Goal: Browse casually

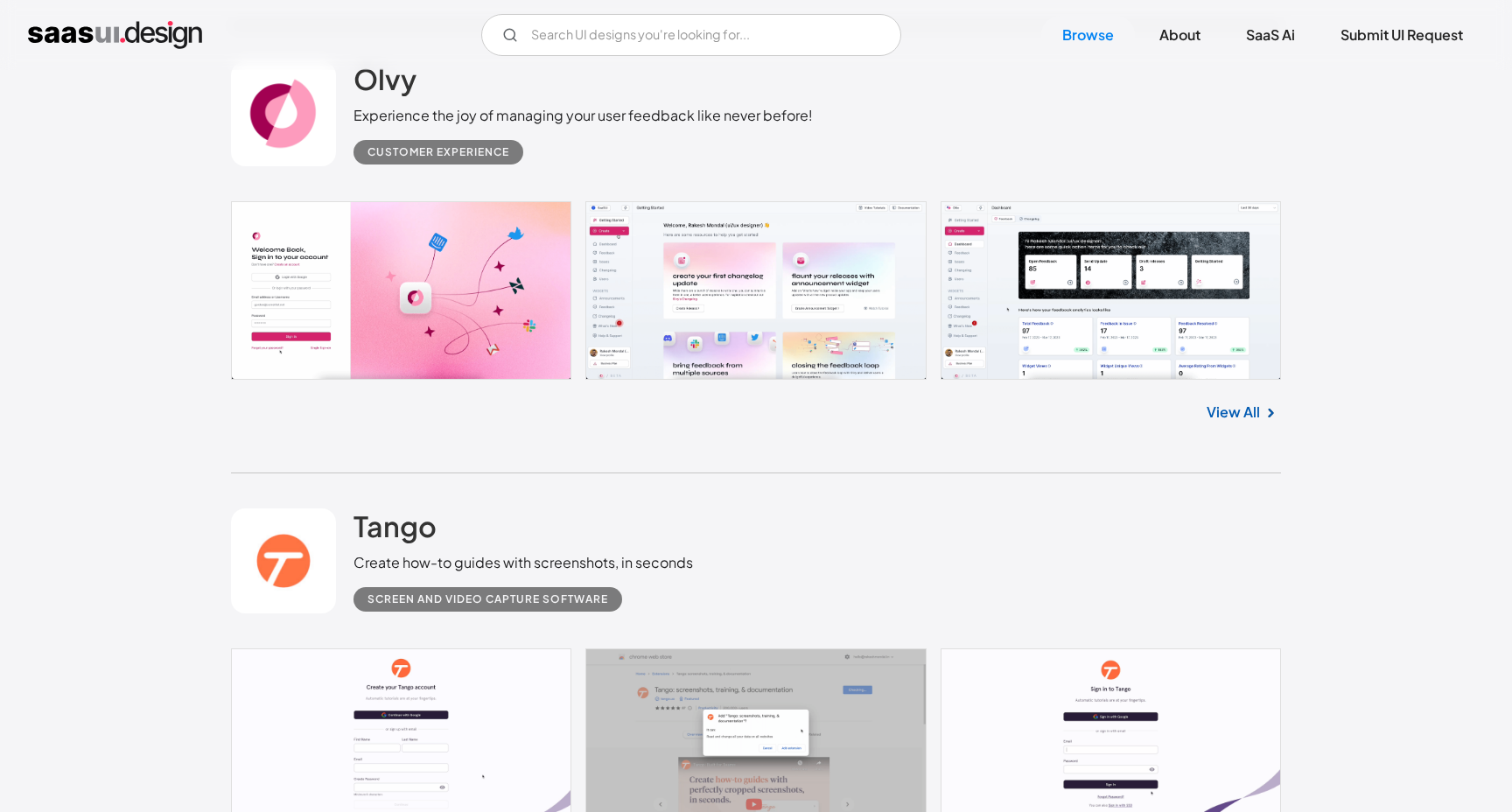
scroll to position [2478, 0]
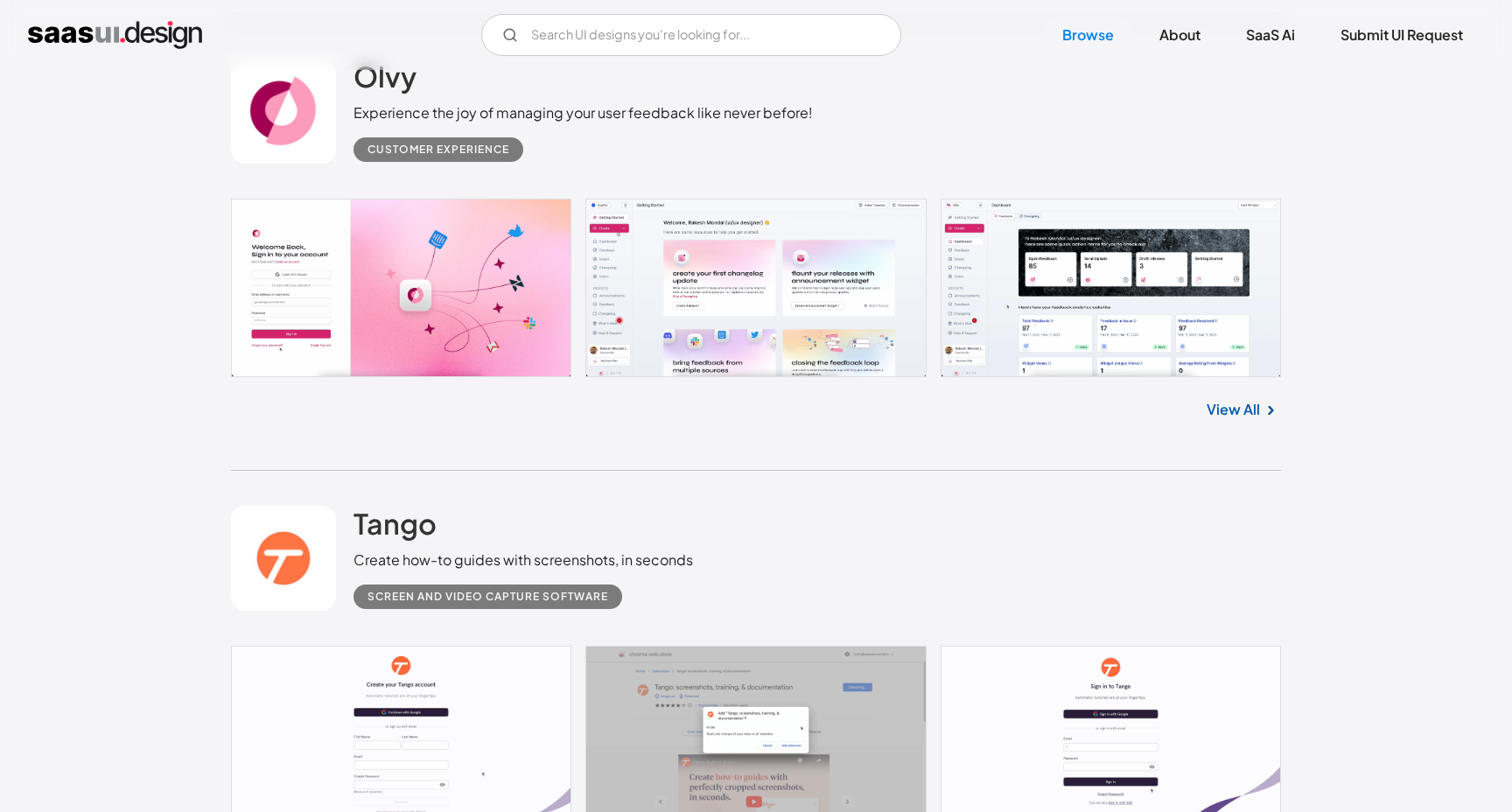
click at [998, 277] on link at bounding box center [756, 287] width 1050 height 178
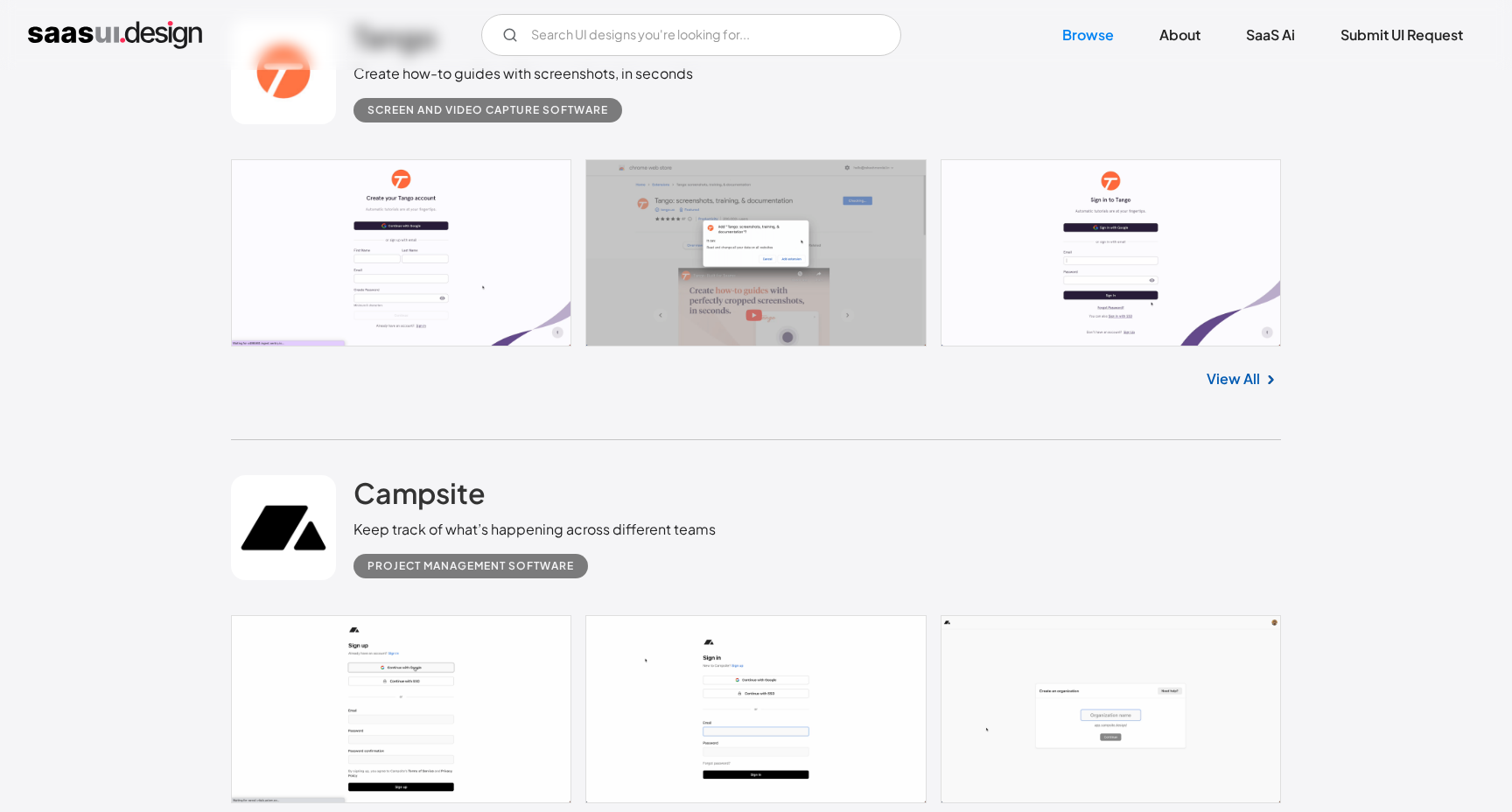
scroll to position [2830, 0]
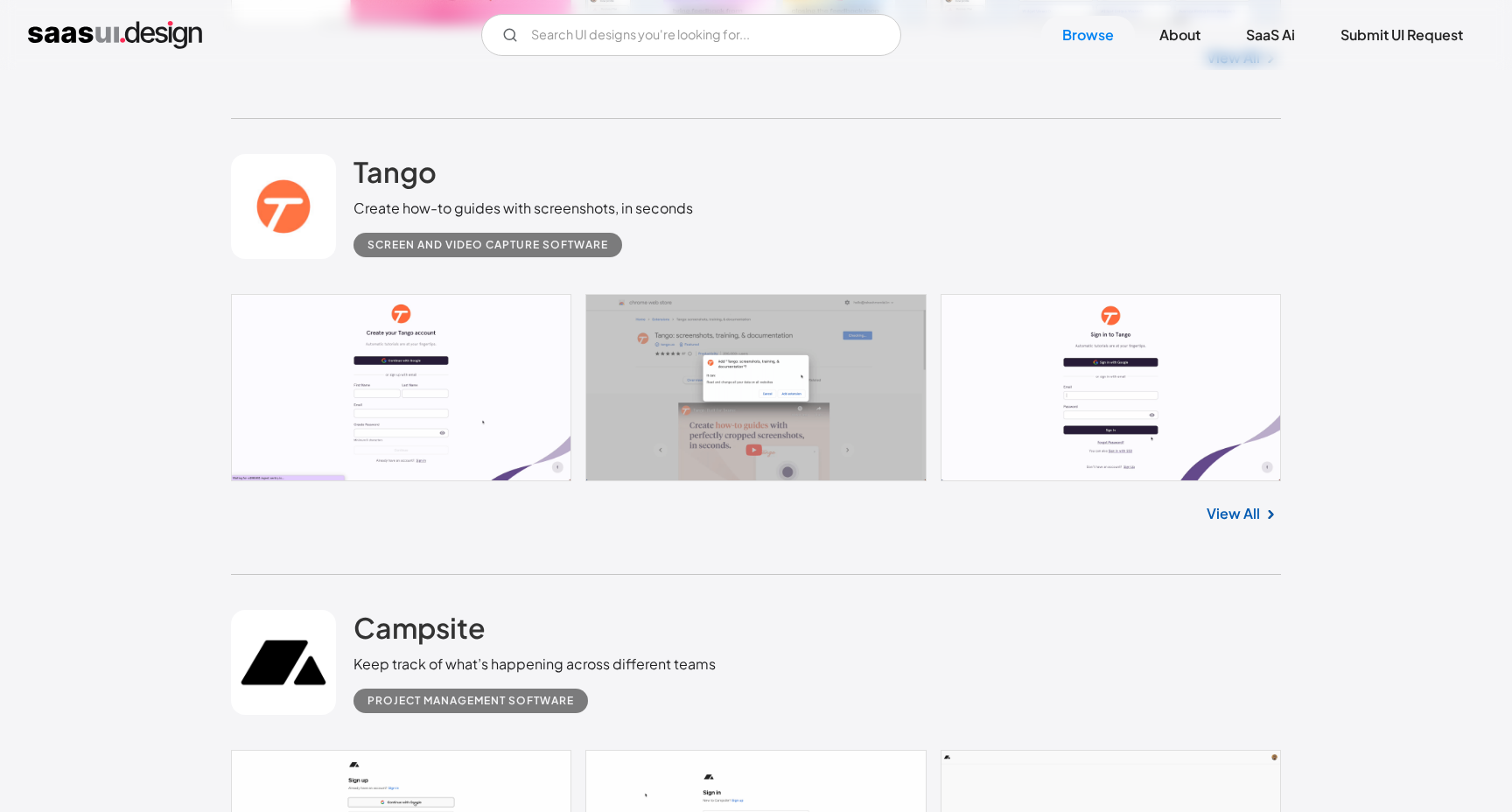
click at [1227, 518] on link "View All" at bounding box center [1233, 514] width 53 height 21
click at [1242, 518] on link "View All" at bounding box center [1233, 514] width 53 height 21
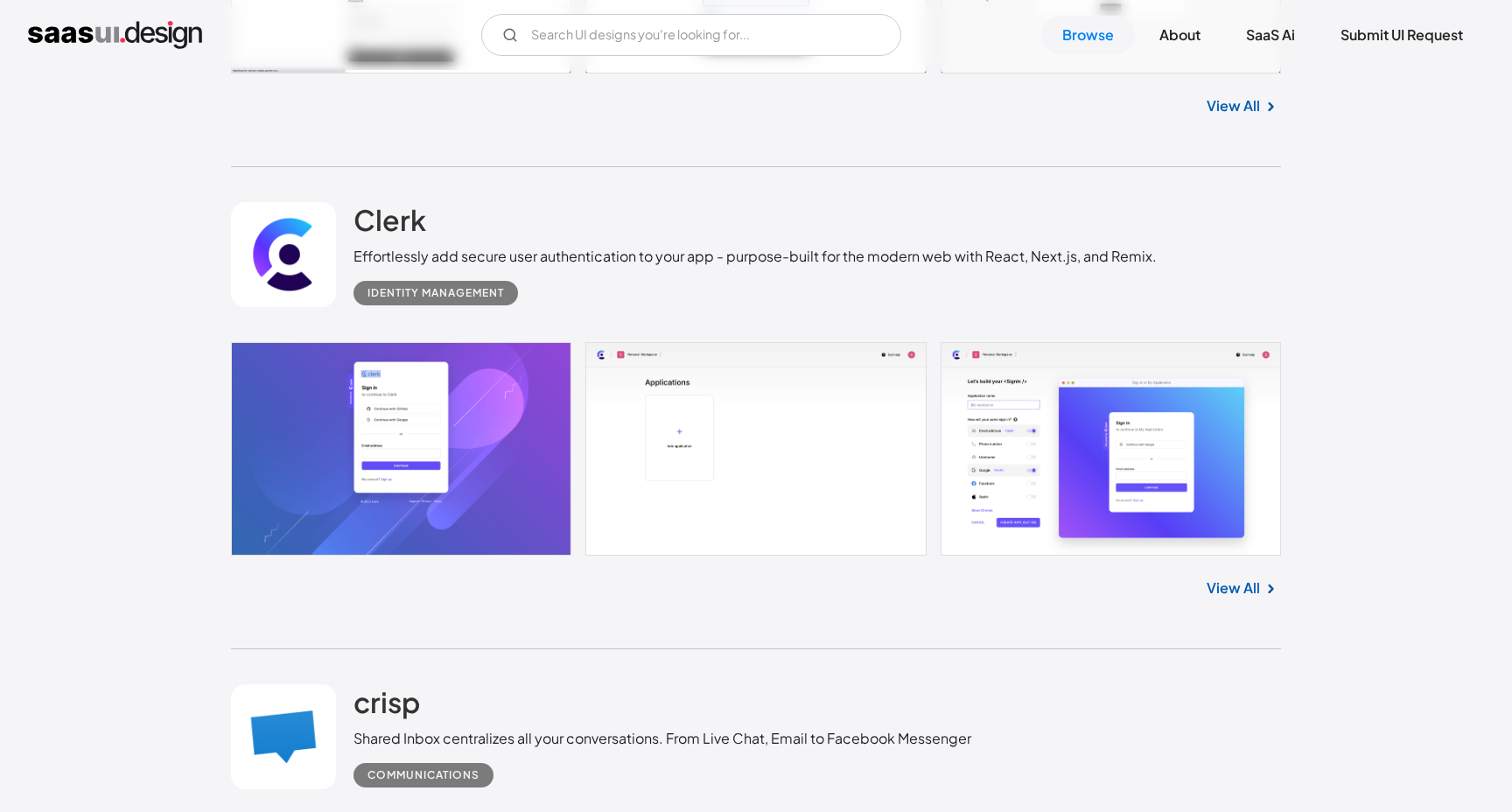
scroll to position [3701, 0]
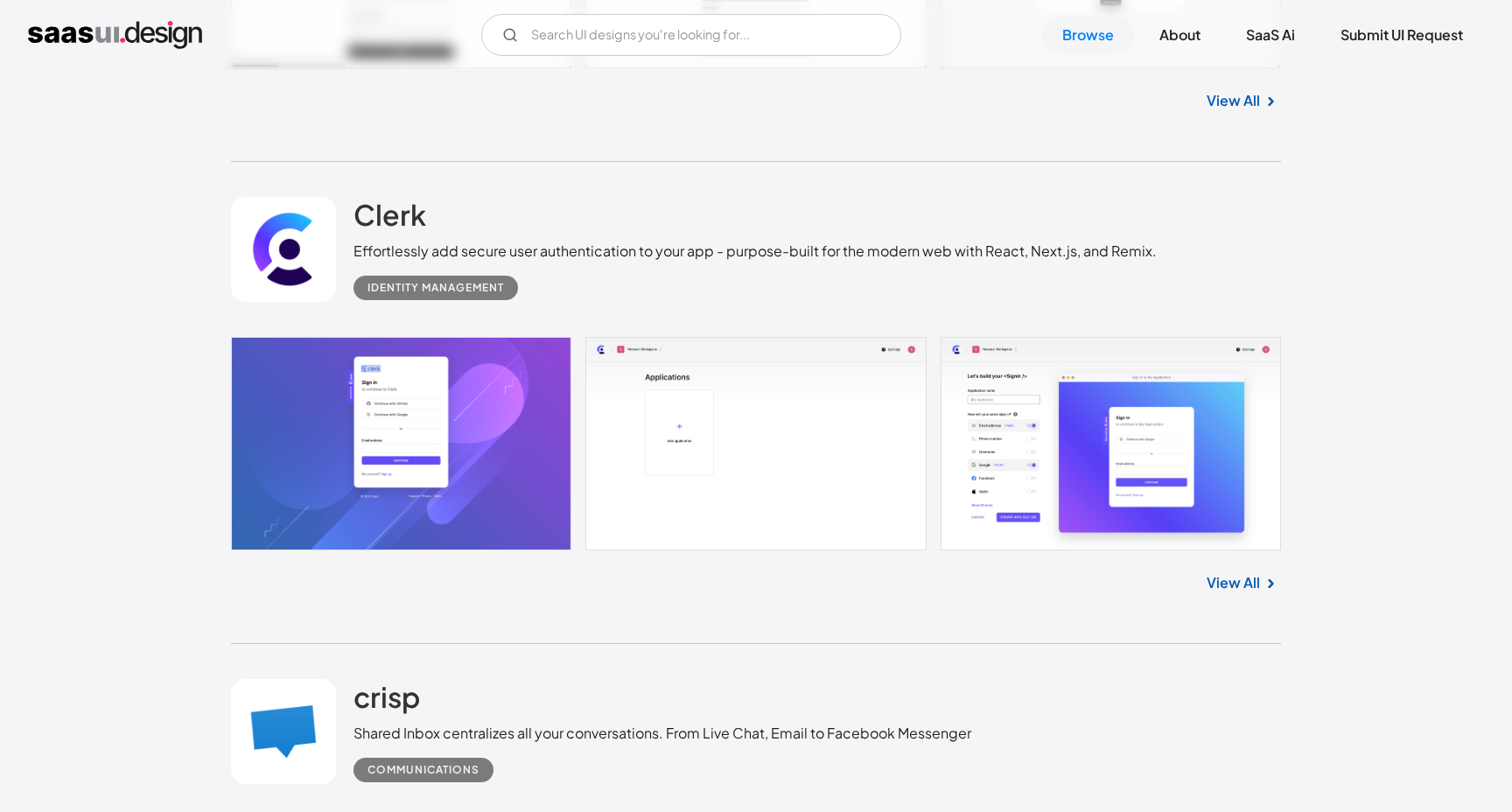
click at [1225, 586] on link "View All" at bounding box center [1233, 582] width 53 height 21
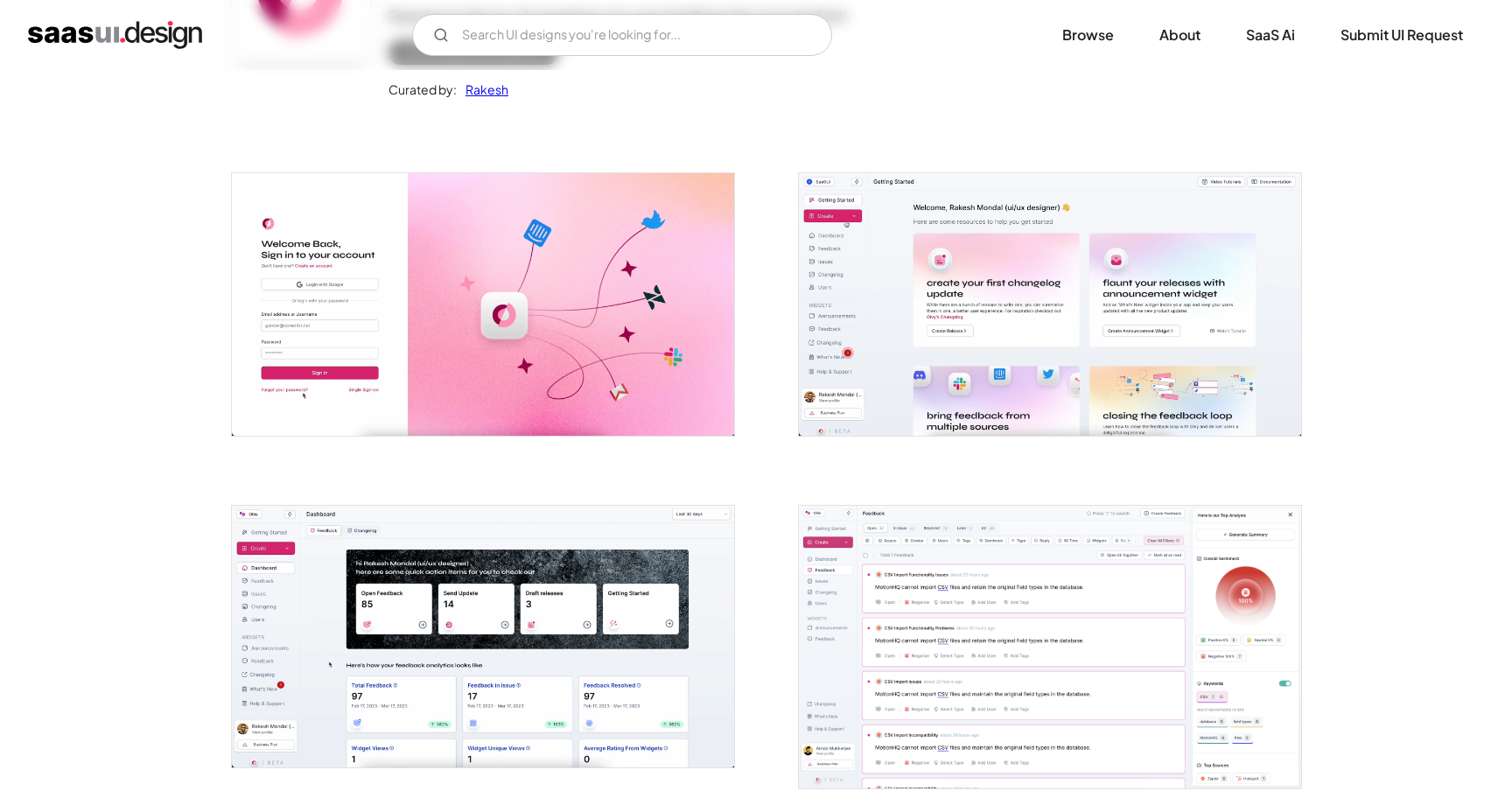
scroll to position [246, 0]
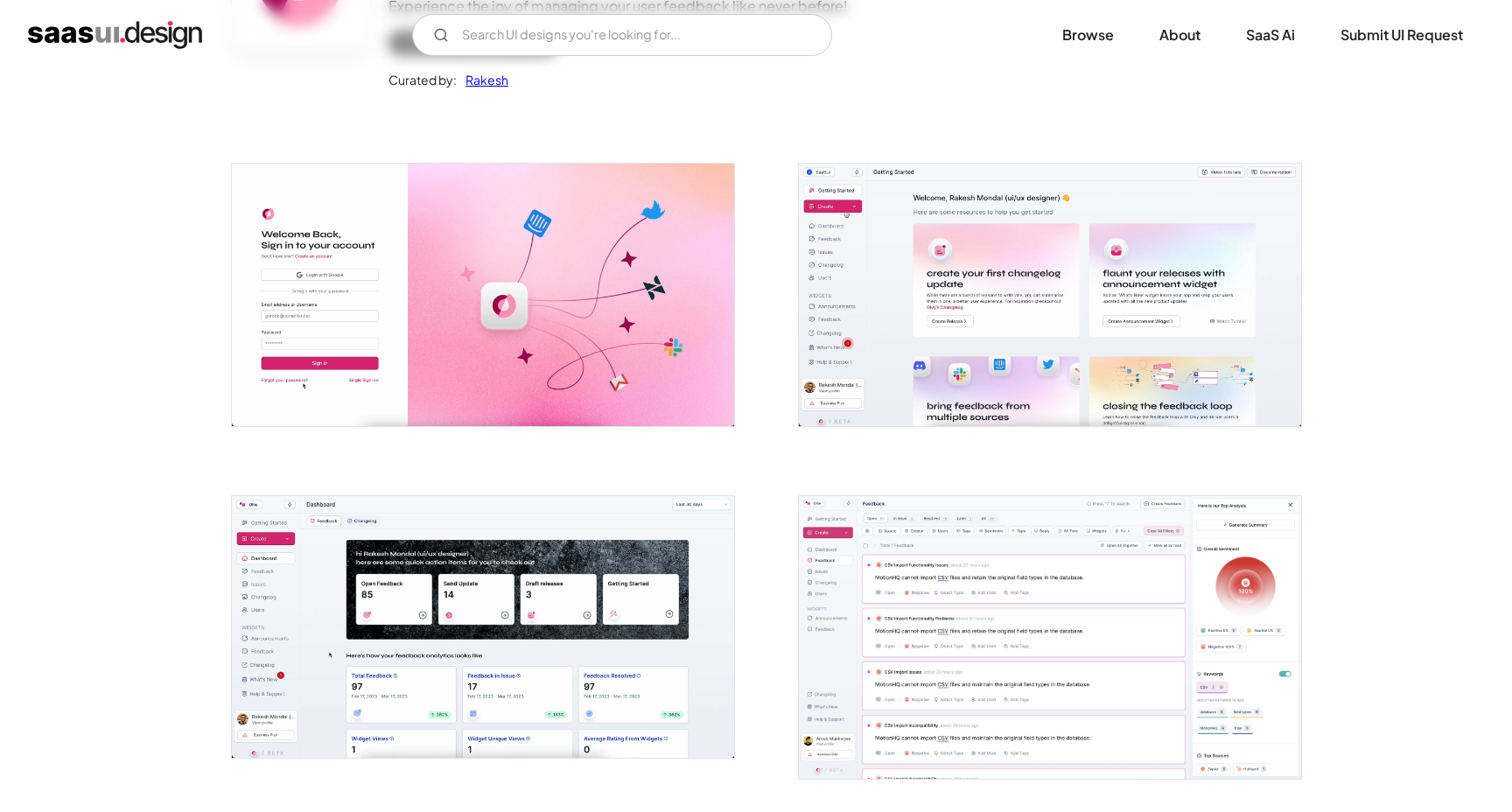
click at [1008, 294] on img "open lightbox" at bounding box center [1050, 294] width 503 height 262
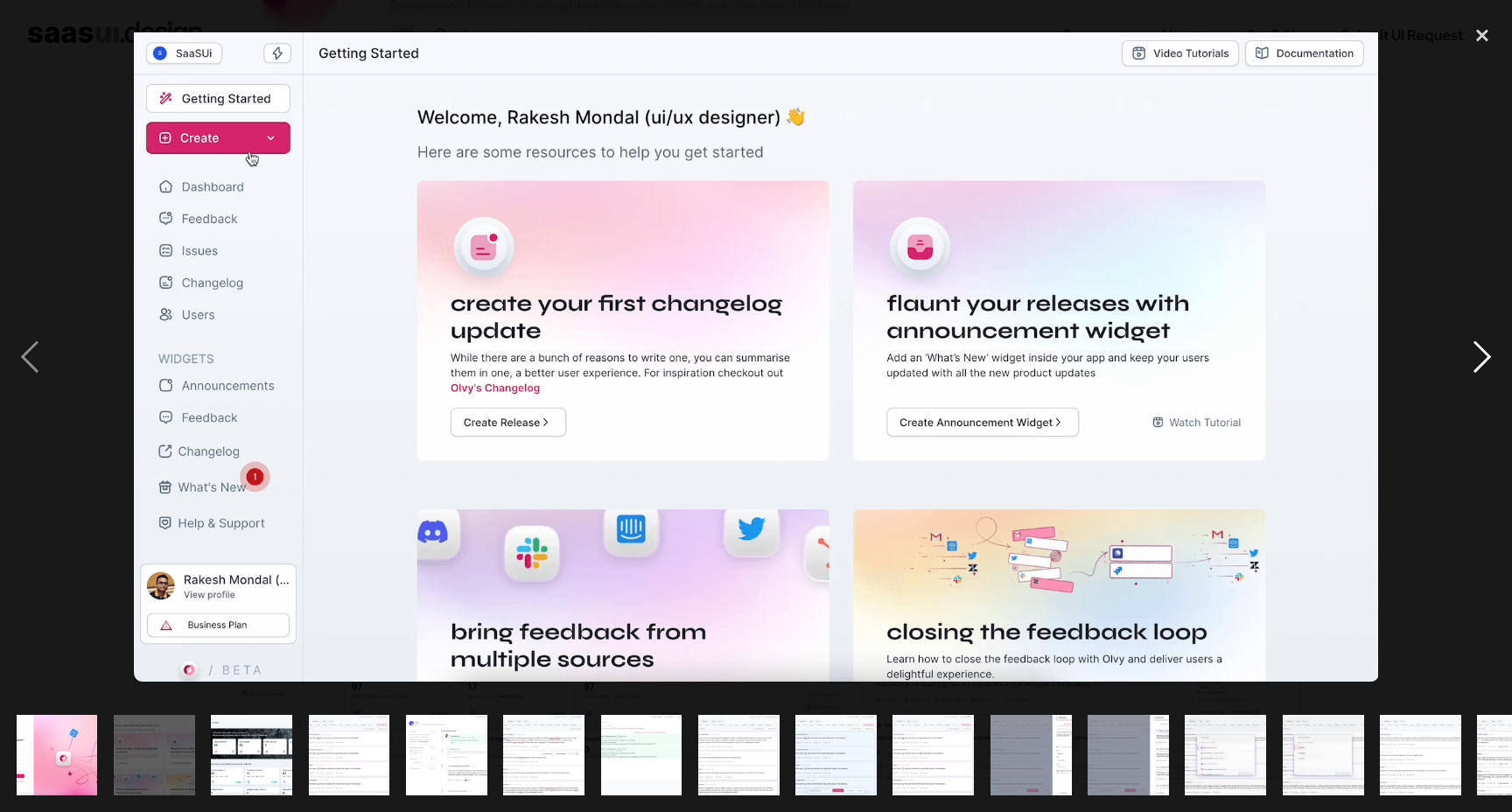
click at [1480, 347] on div "next image" at bounding box center [1482, 358] width 59 height 683
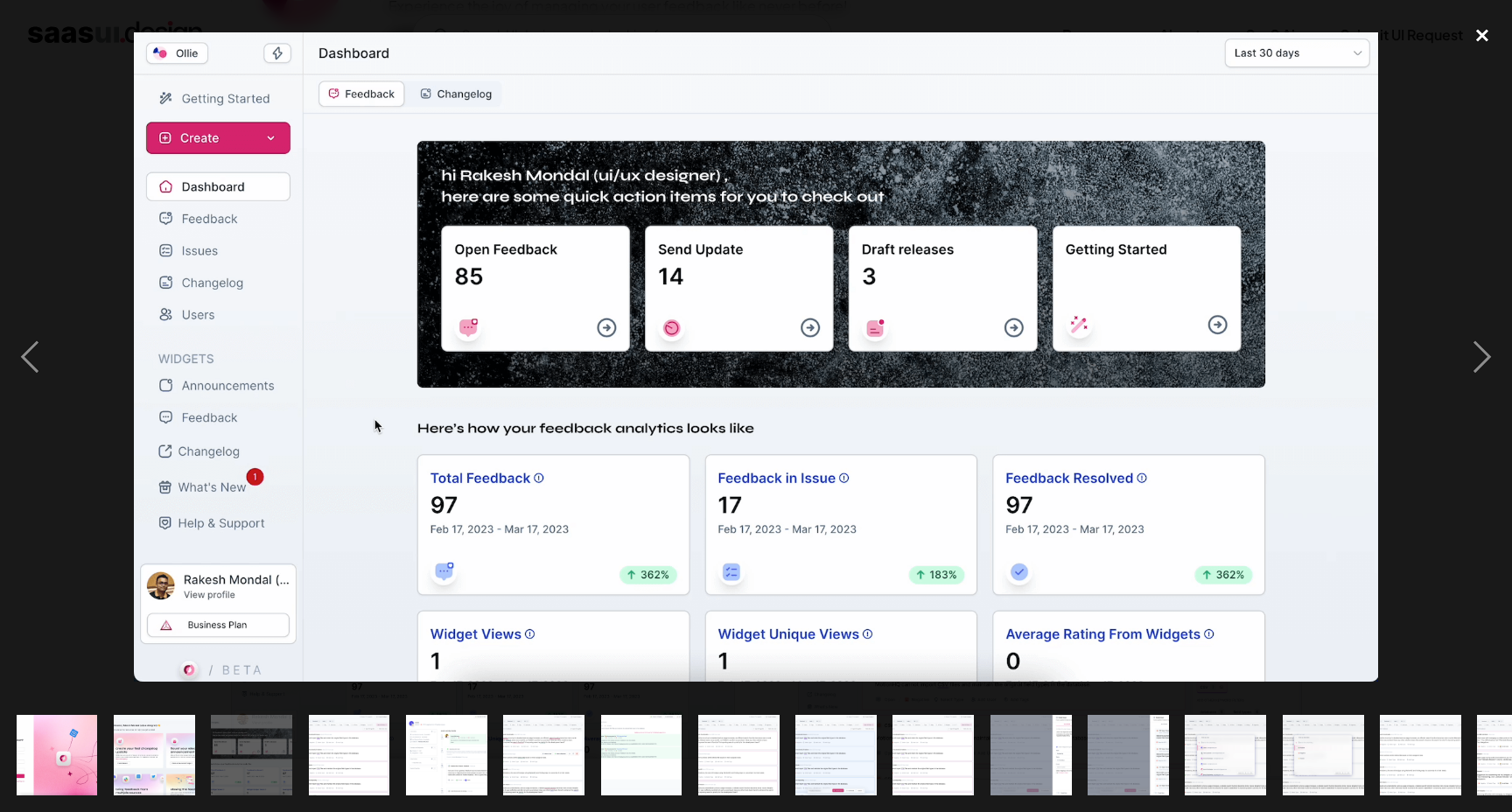
click at [1486, 37] on div "close lightbox" at bounding box center [1482, 36] width 59 height 38
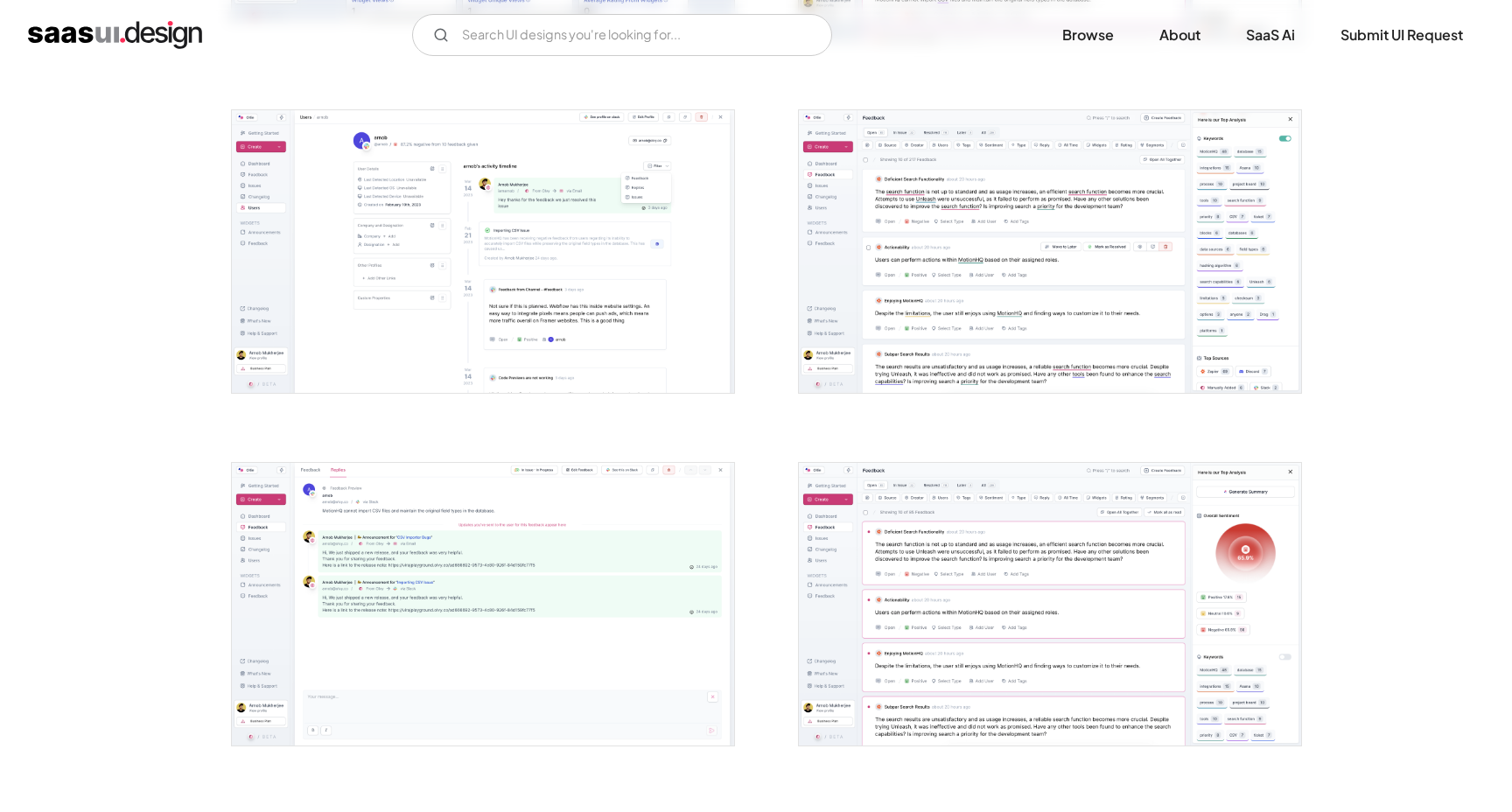
scroll to position [982, 0]
click at [924, 278] on img "open lightbox" at bounding box center [1050, 254] width 503 height 283
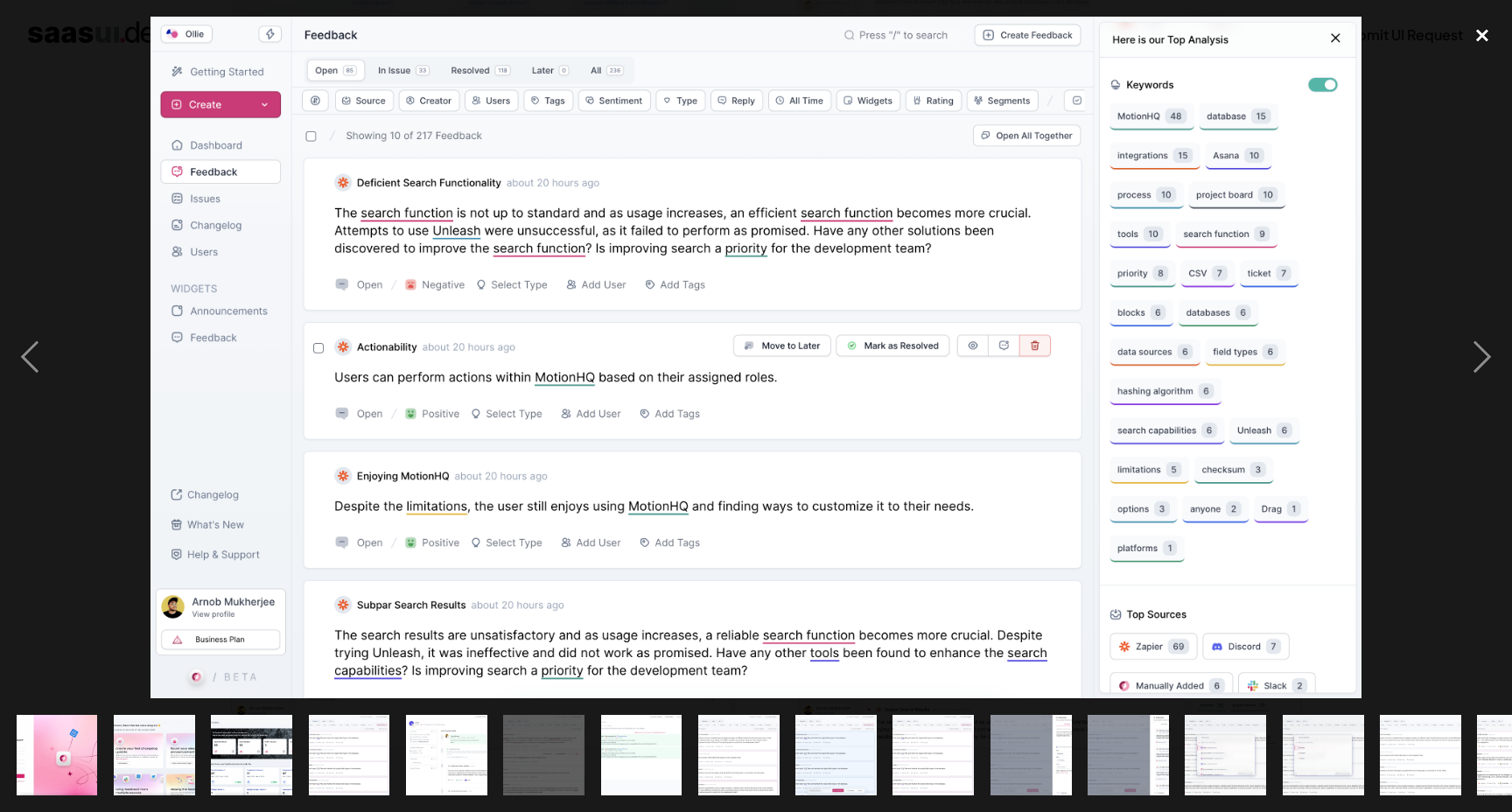
click at [1479, 33] on div "close lightbox" at bounding box center [1482, 36] width 59 height 38
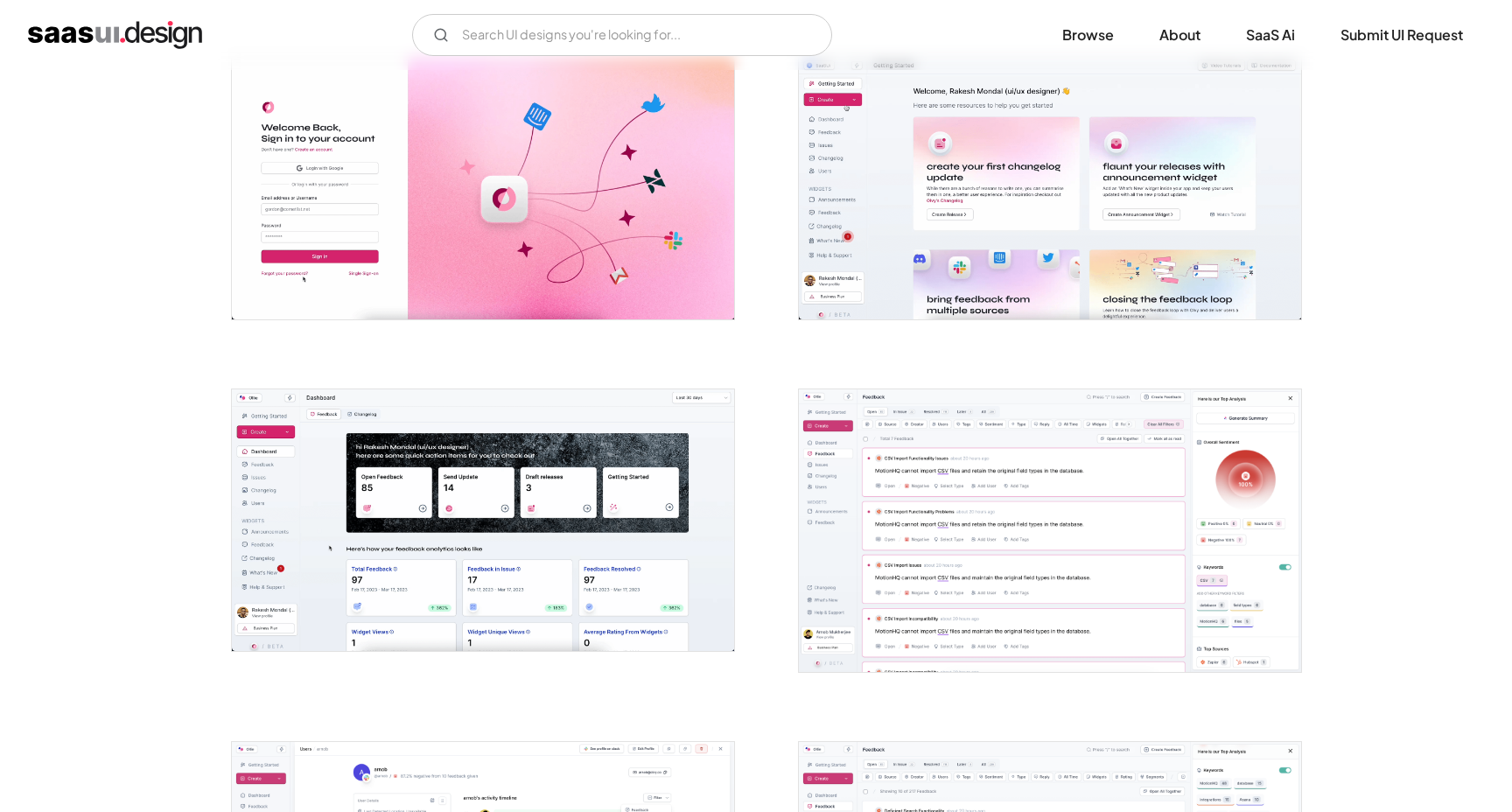
scroll to position [337, 0]
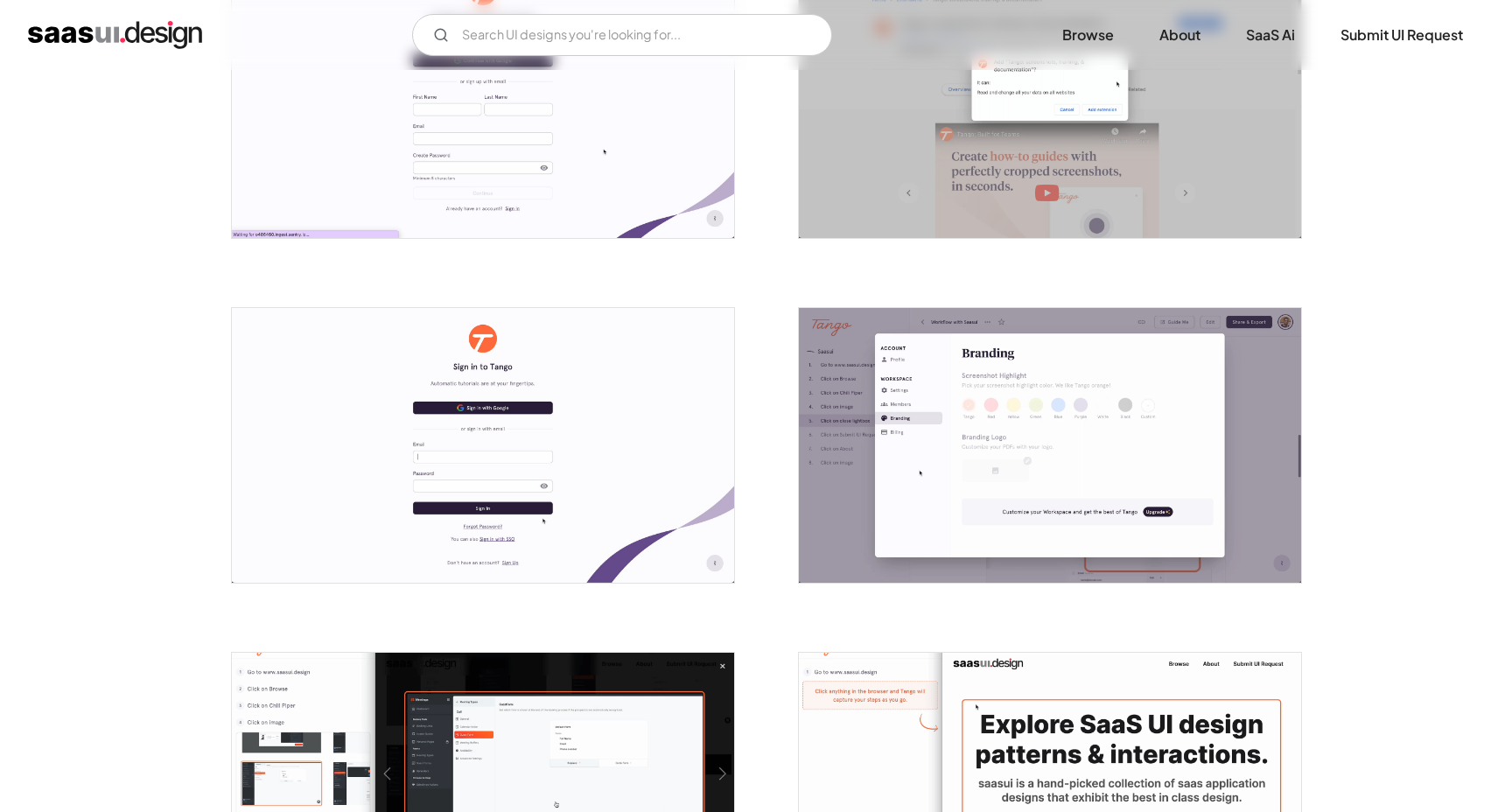
scroll to position [445, 0]
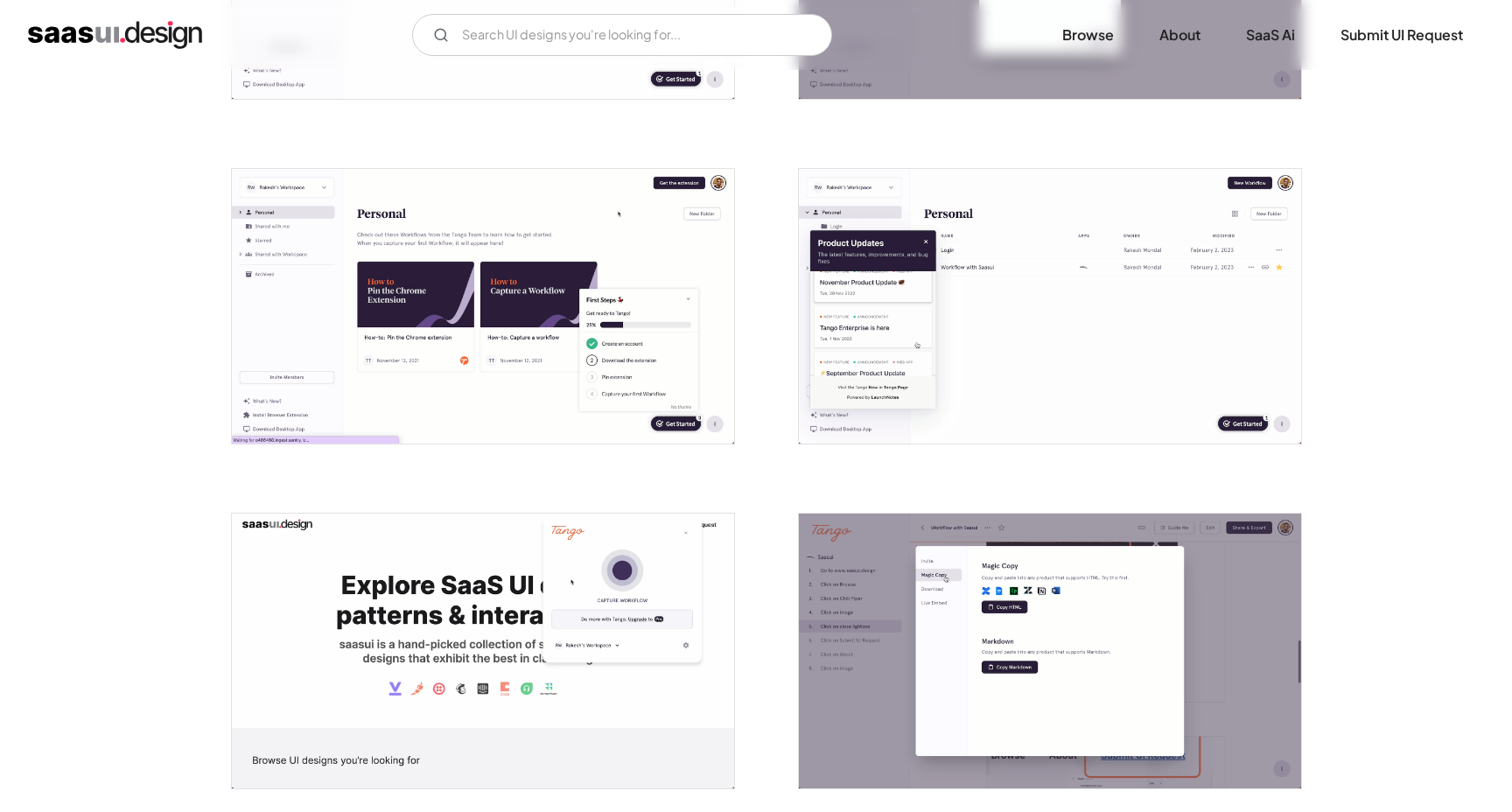
scroll to position [1529, 0]
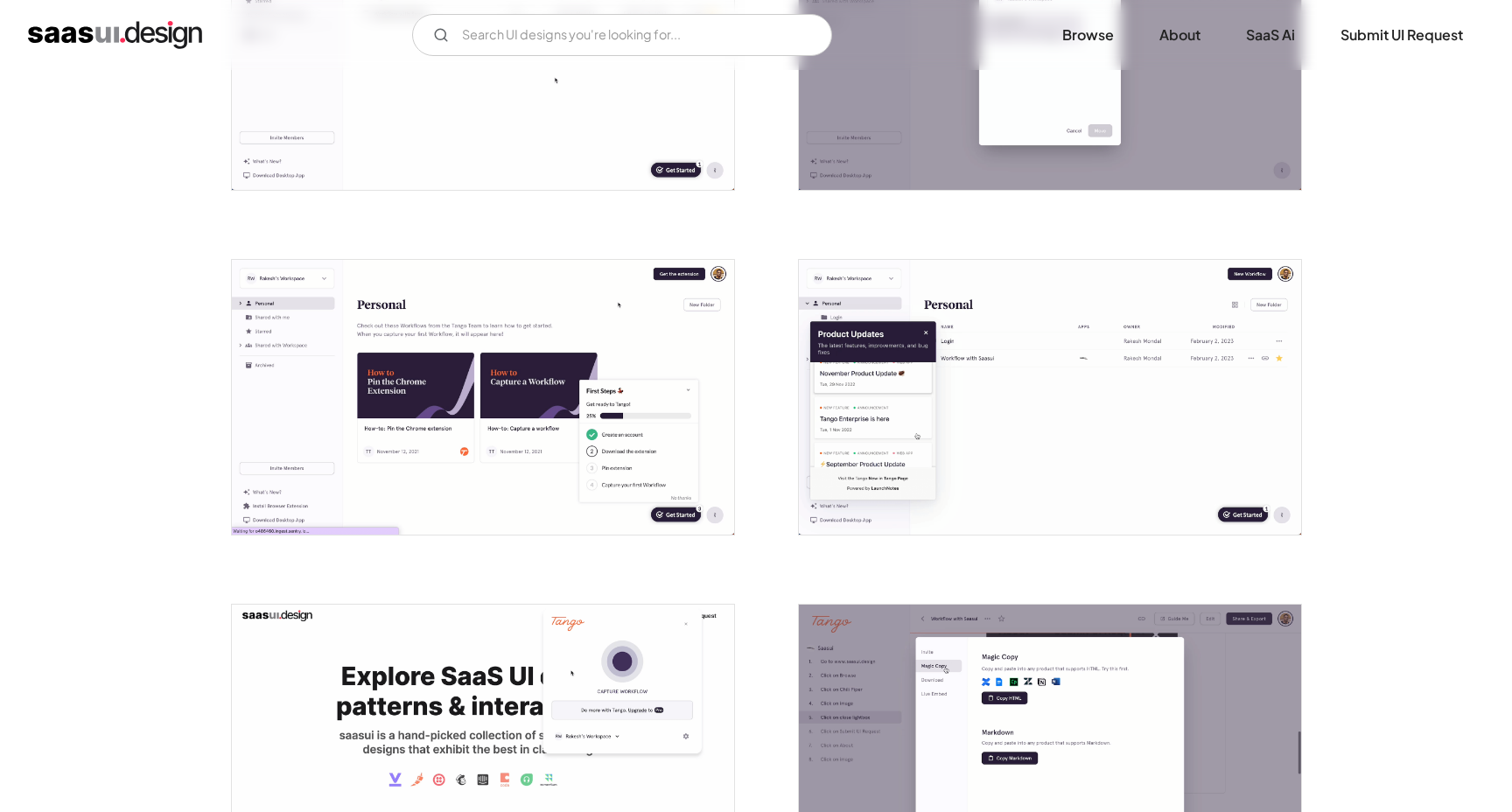
click at [464, 362] on img "open lightbox" at bounding box center [484, 397] width 503 height 275
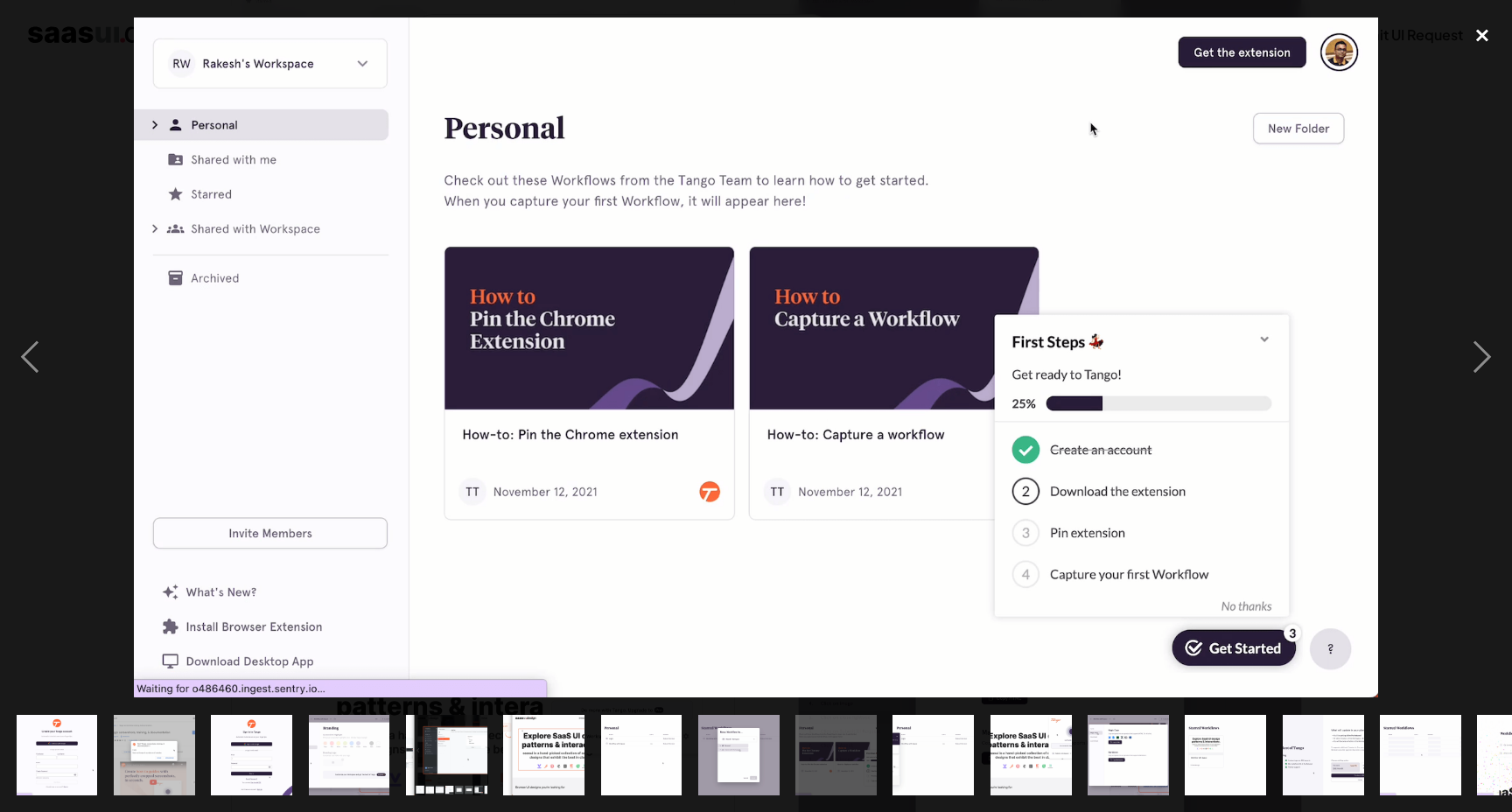
click at [1481, 40] on div "close lightbox" at bounding box center [1482, 36] width 59 height 38
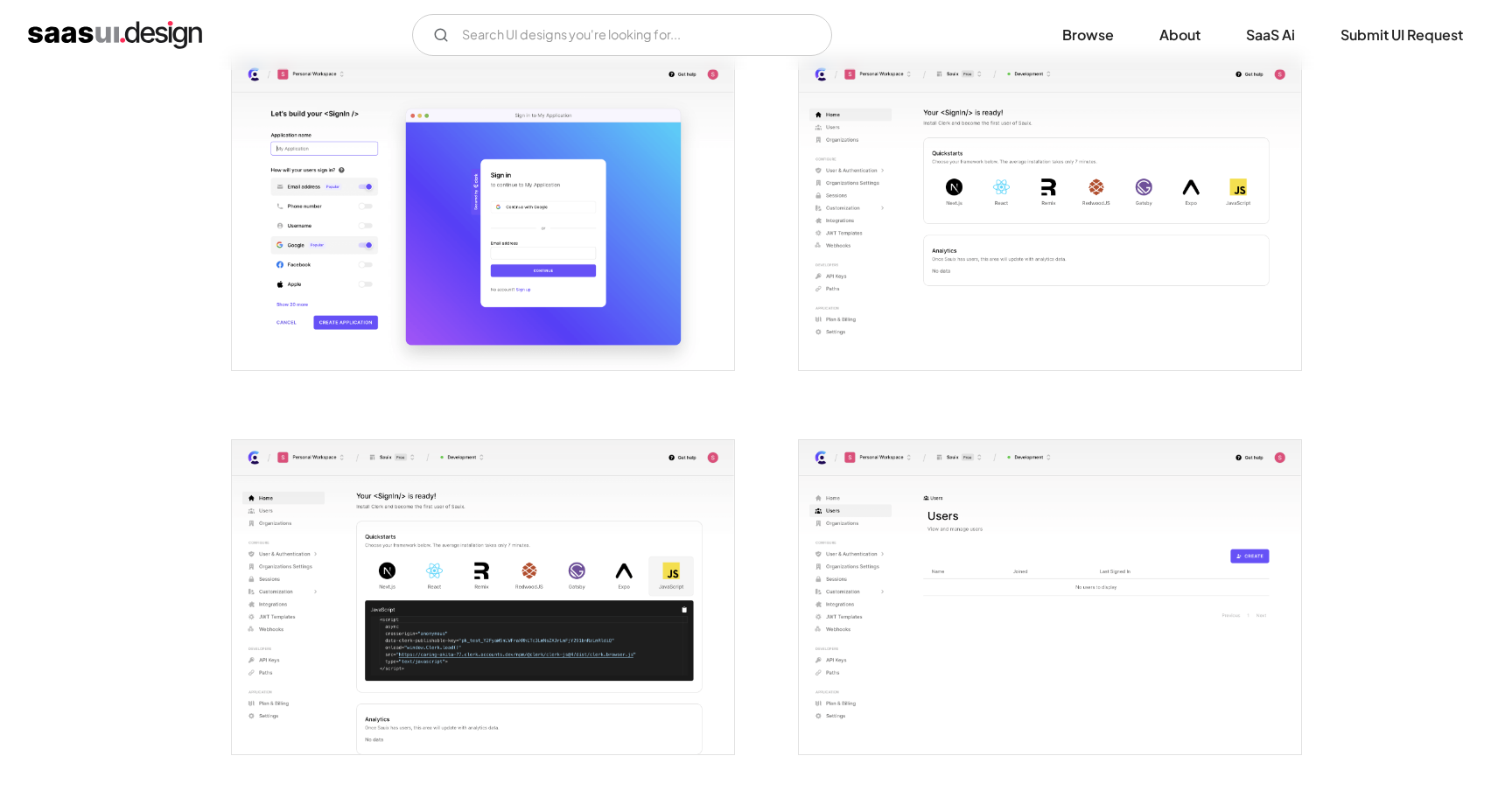
scroll to position [712, 0]
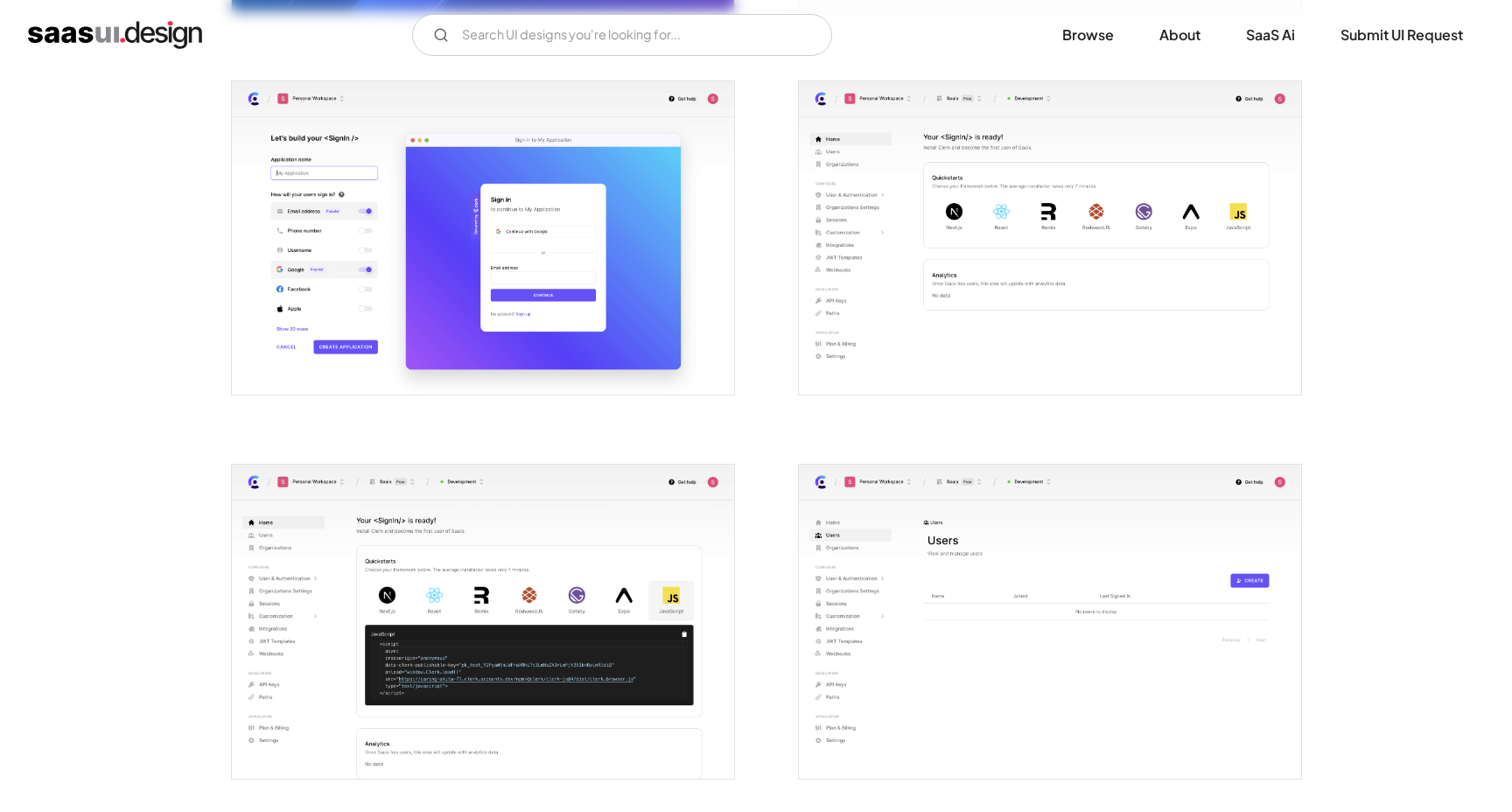
click at [998, 222] on img "open lightbox" at bounding box center [1050, 239] width 503 height 315
